Goal: Task Accomplishment & Management: Manage account settings

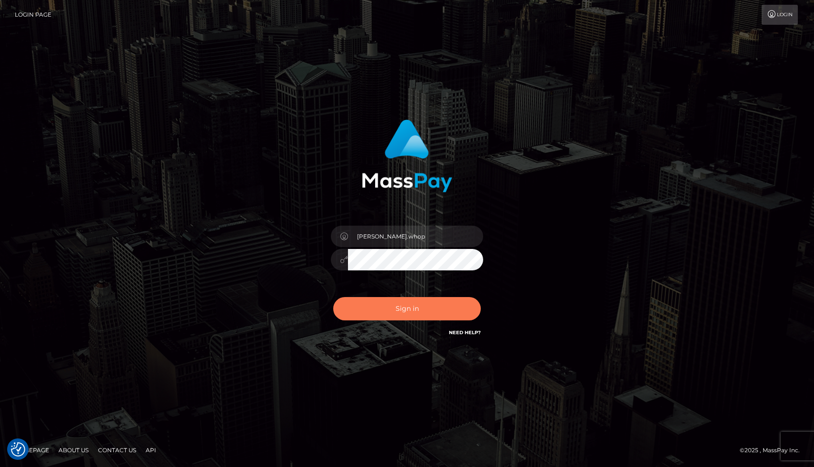
click at [438, 314] on button "Sign in" at bounding box center [407, 308] width 148 height 23
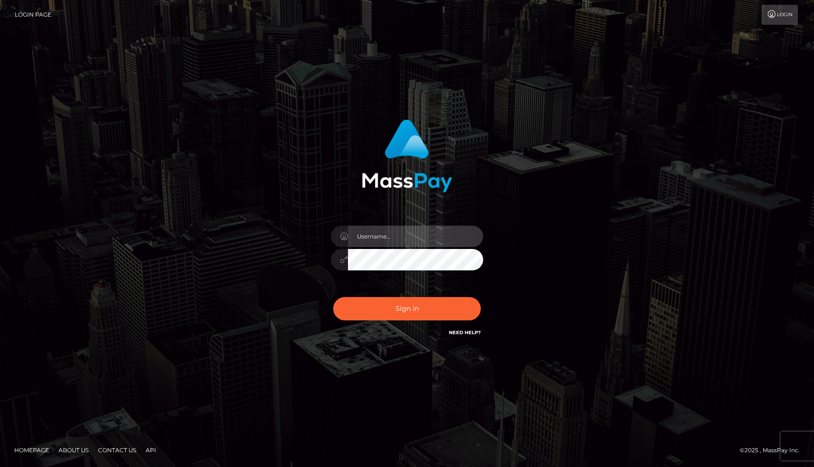
type input "[PERSON_NAME].whop"
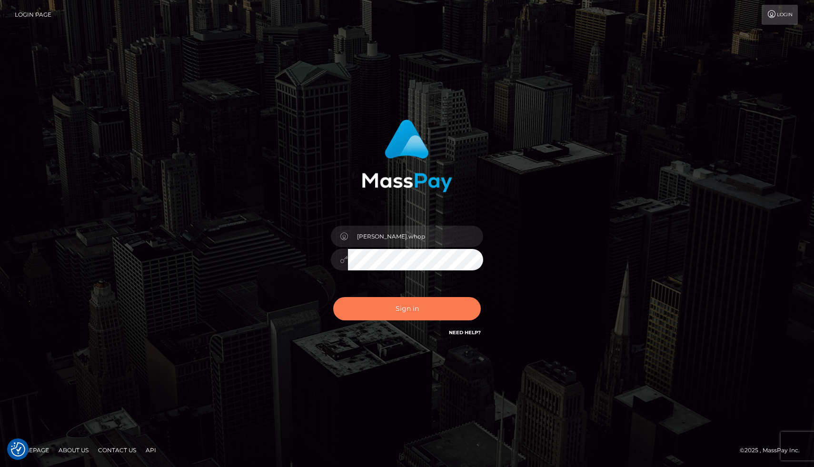
click at [395, 309] on button "Sign in" at bounding box center [407, 308] width 148 height 23
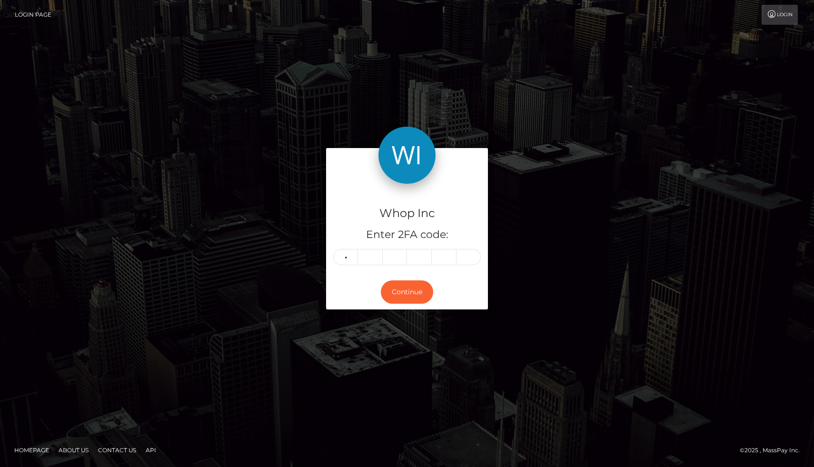
type input "6"
type input "0"
type input "6"
type input "4"
type input "6"
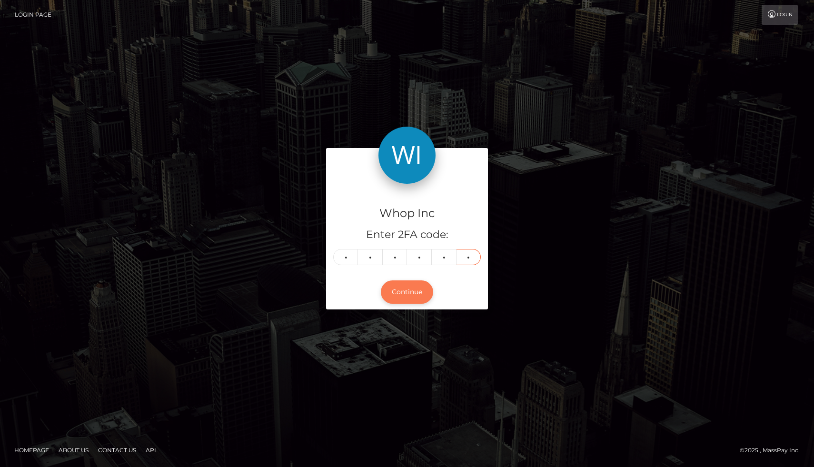
type input "9"
click at [406, 296] on button "Continue" at bounding box center [407, 291] width 52 height 23
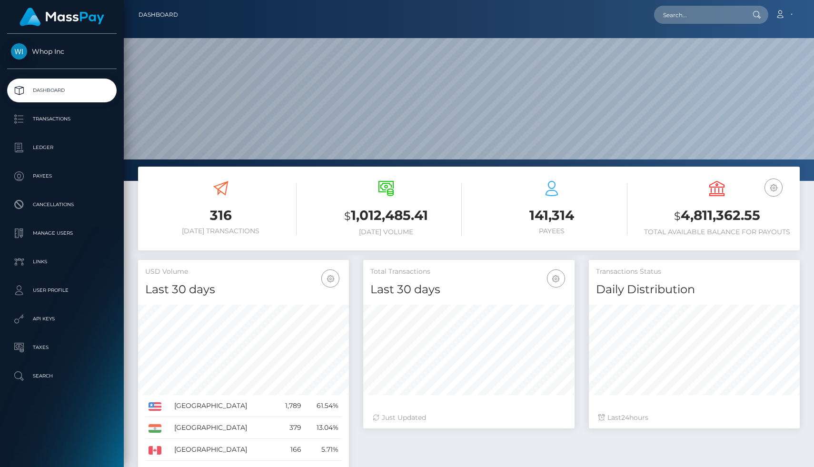
scroll to position [169, 211]
